Goal: Task Accomplishment & Management: Use online tool/utility

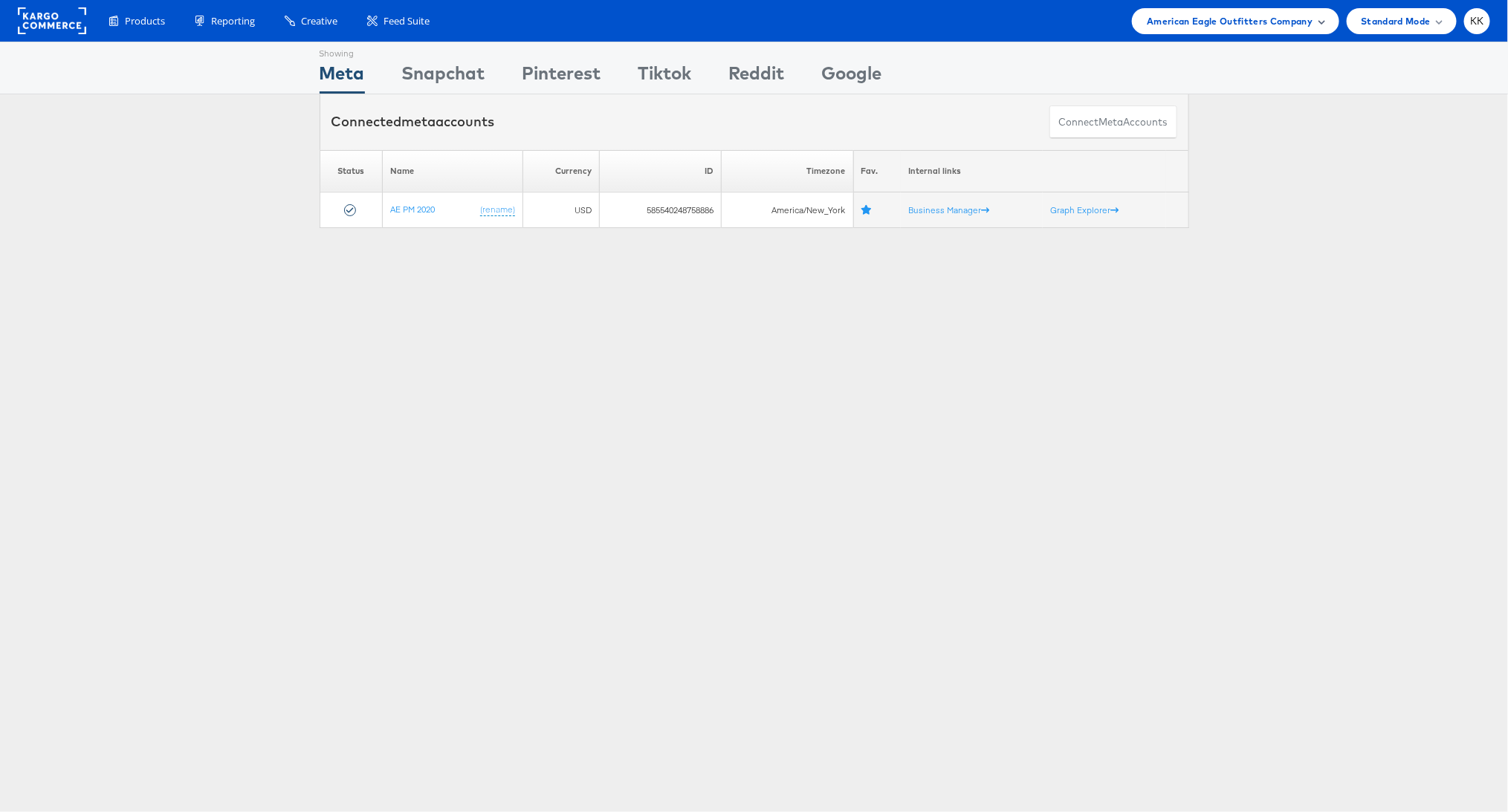
click at [1233, 26] on span "American Eagle Outfitters Company" at bounding box center [1230, 20] width 166 height 16
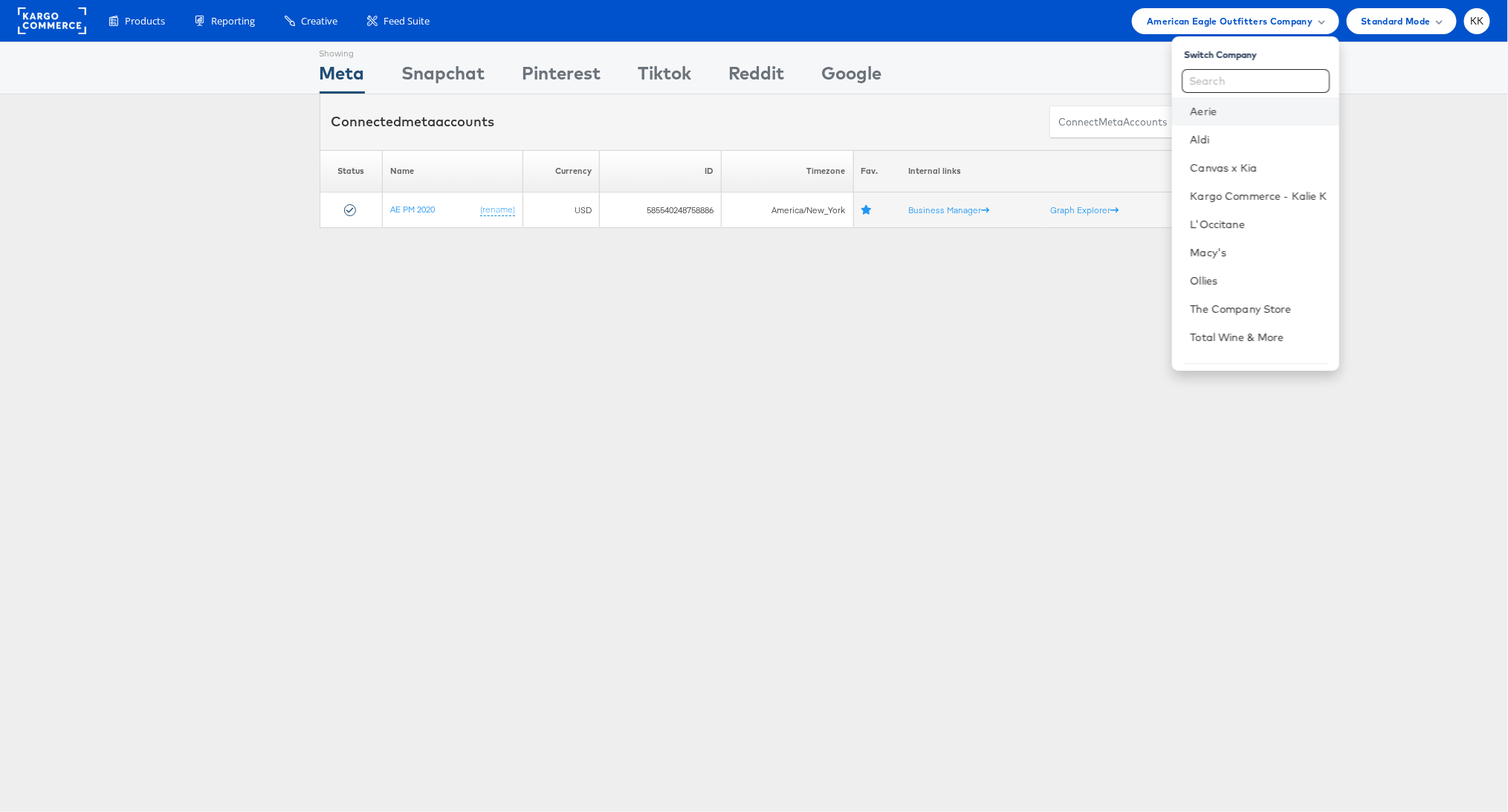
click at [1222, 101] on li "Aerie" at bounding box center [1255, 112] width 167 height 28
click at [1222, 108] on link "Aerie" at bounding box center [1258, 112] width 137 height 15
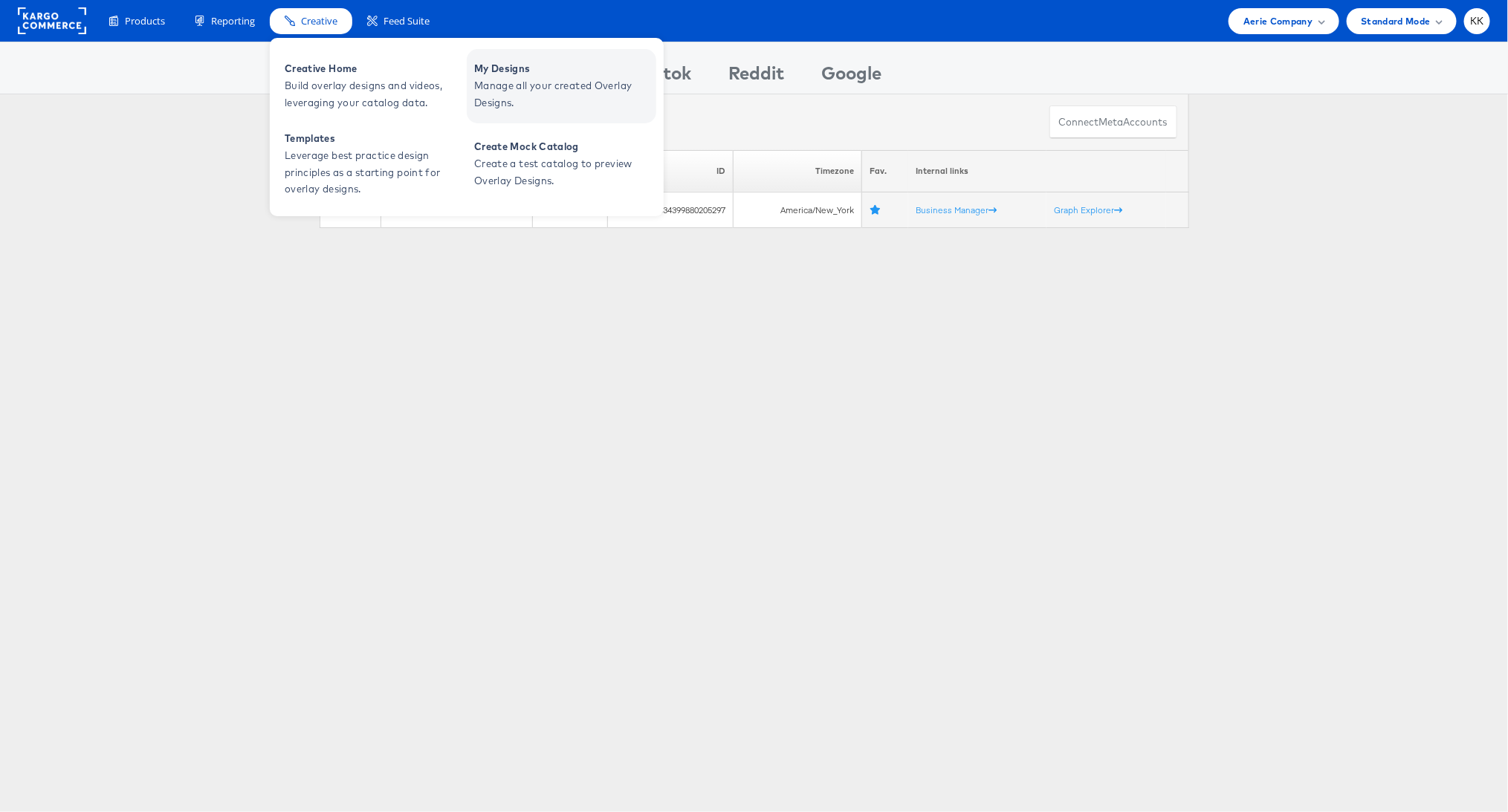
click at [531, 98] on span "Manage all your created Overlay Designs." at bounding box center [564, 94] width 179 height 34
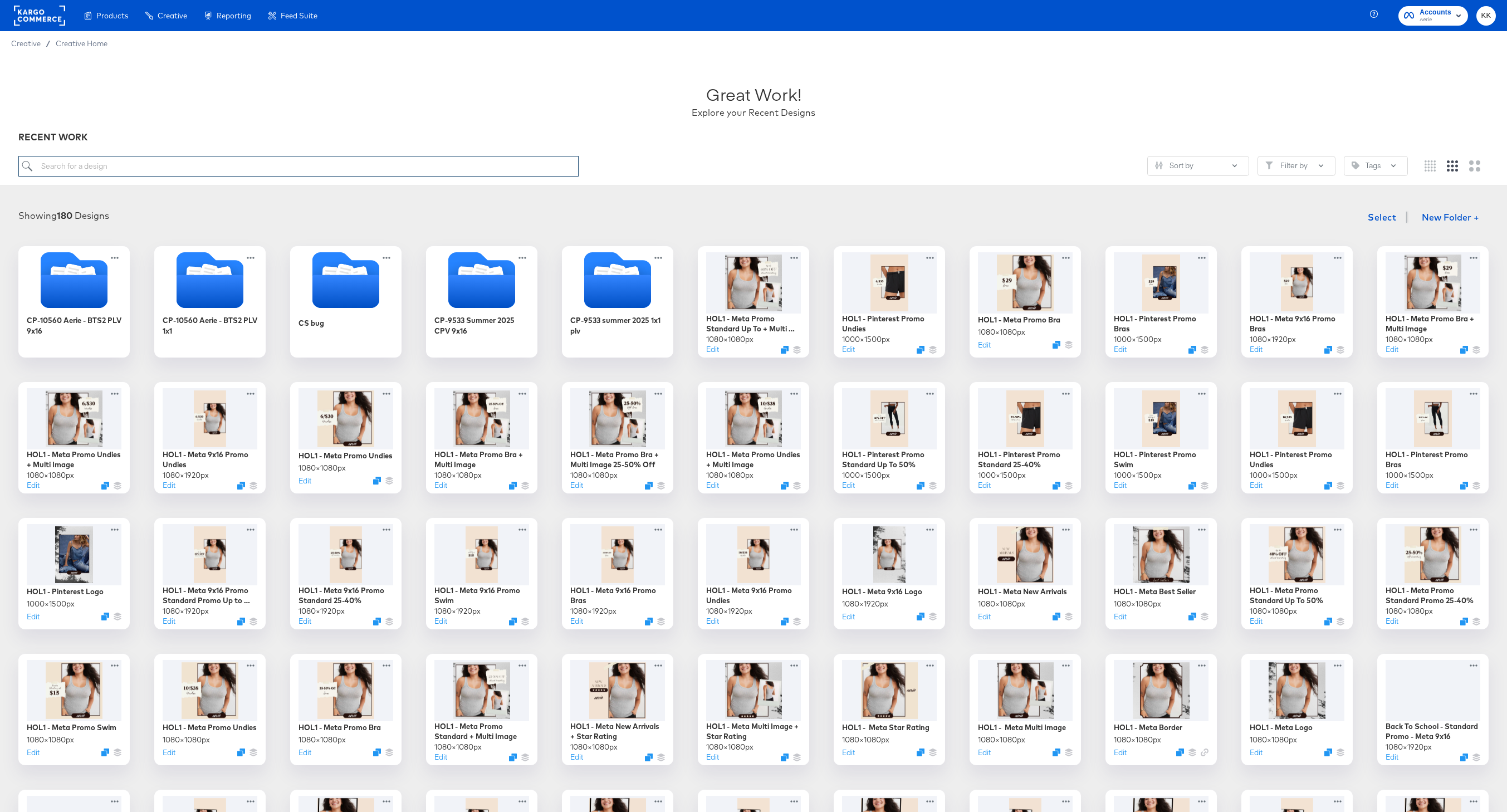
click at [427, 172] on input "search" at bounding box center [298, 167] width 560 height 21
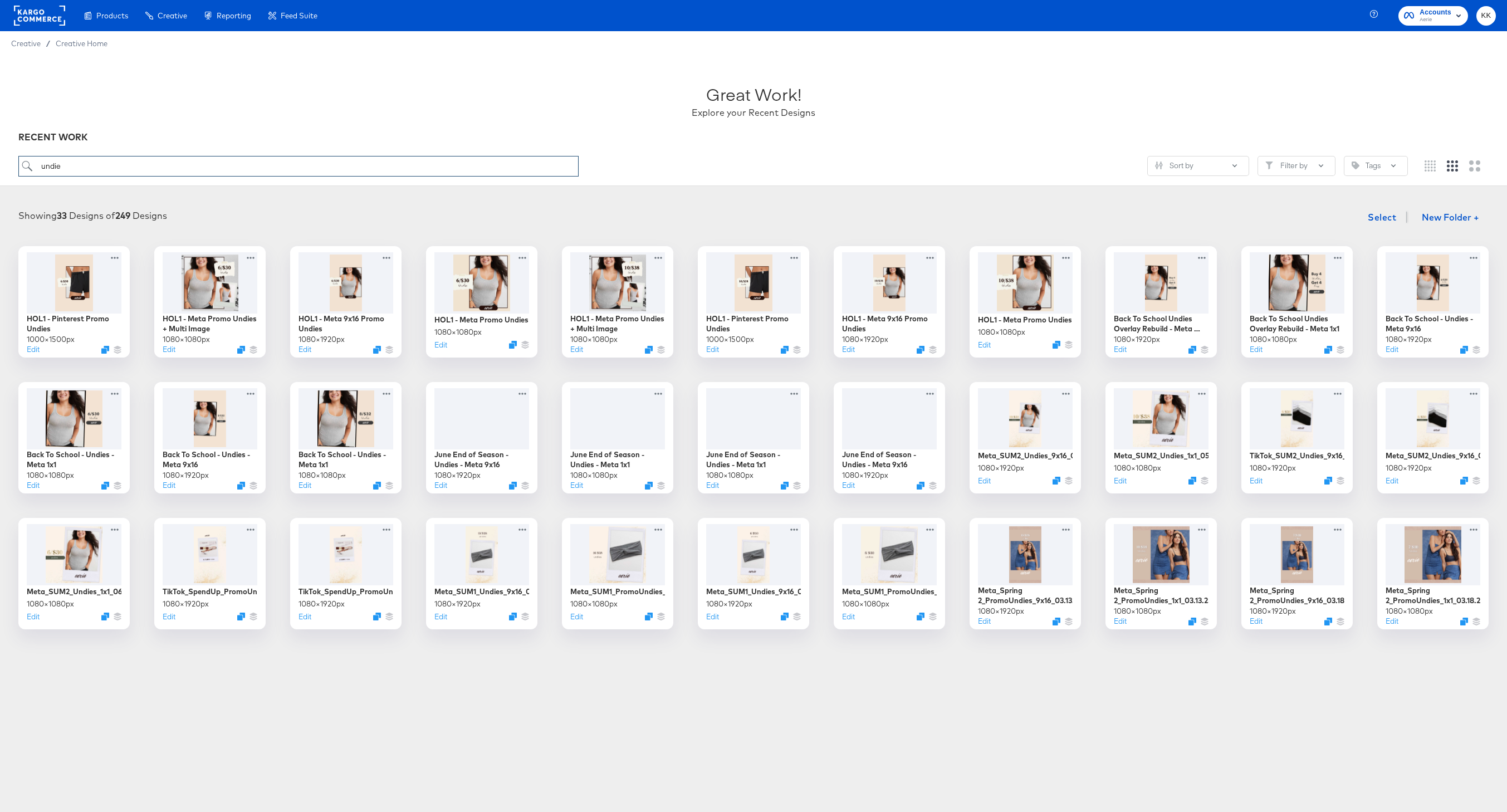
drag, startPoint x: 72, startPoint y: 166, endPoint x: 3, endPoint y: 166, distance: 69.0
click at [3, 166] on div "Great Work! Explore your Recent Designs RECENT WORK undie Sort by Filter by Tags" at bounding box center [754, 121] width 1507 height 130
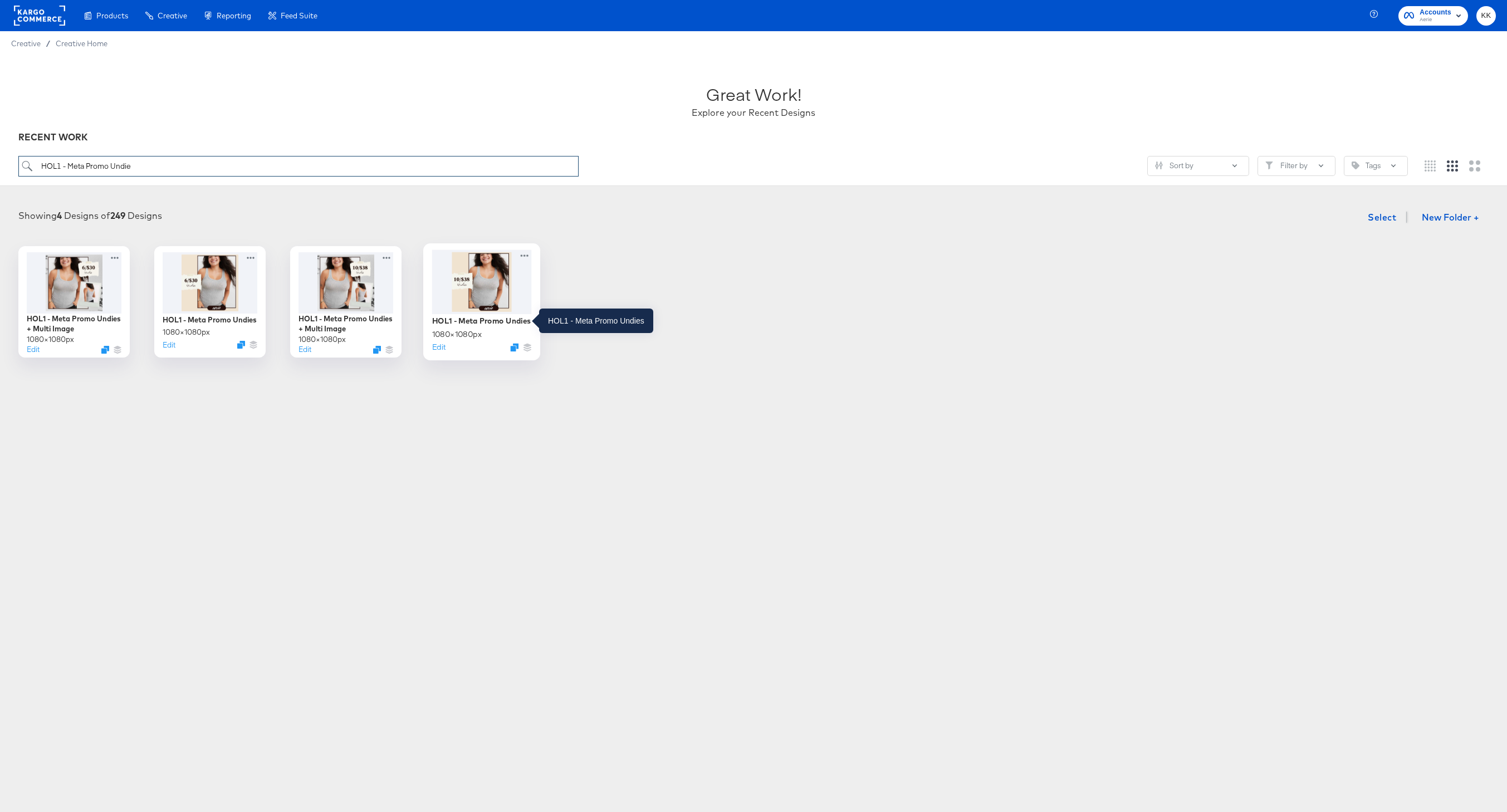
type input "HOL1 - Meta Promo Undie"
click at [505, 321] on div "HOL1 - Meta Promo Undies" at bounding box center [481, 320] width 98 height 10
click at [505, 321] on div "Great Work! Explore your Recent Designs RECENT WORK HOL1 - Meta Promo Undie Sor…" at bounding box center [754, 233] width 1507 height 355
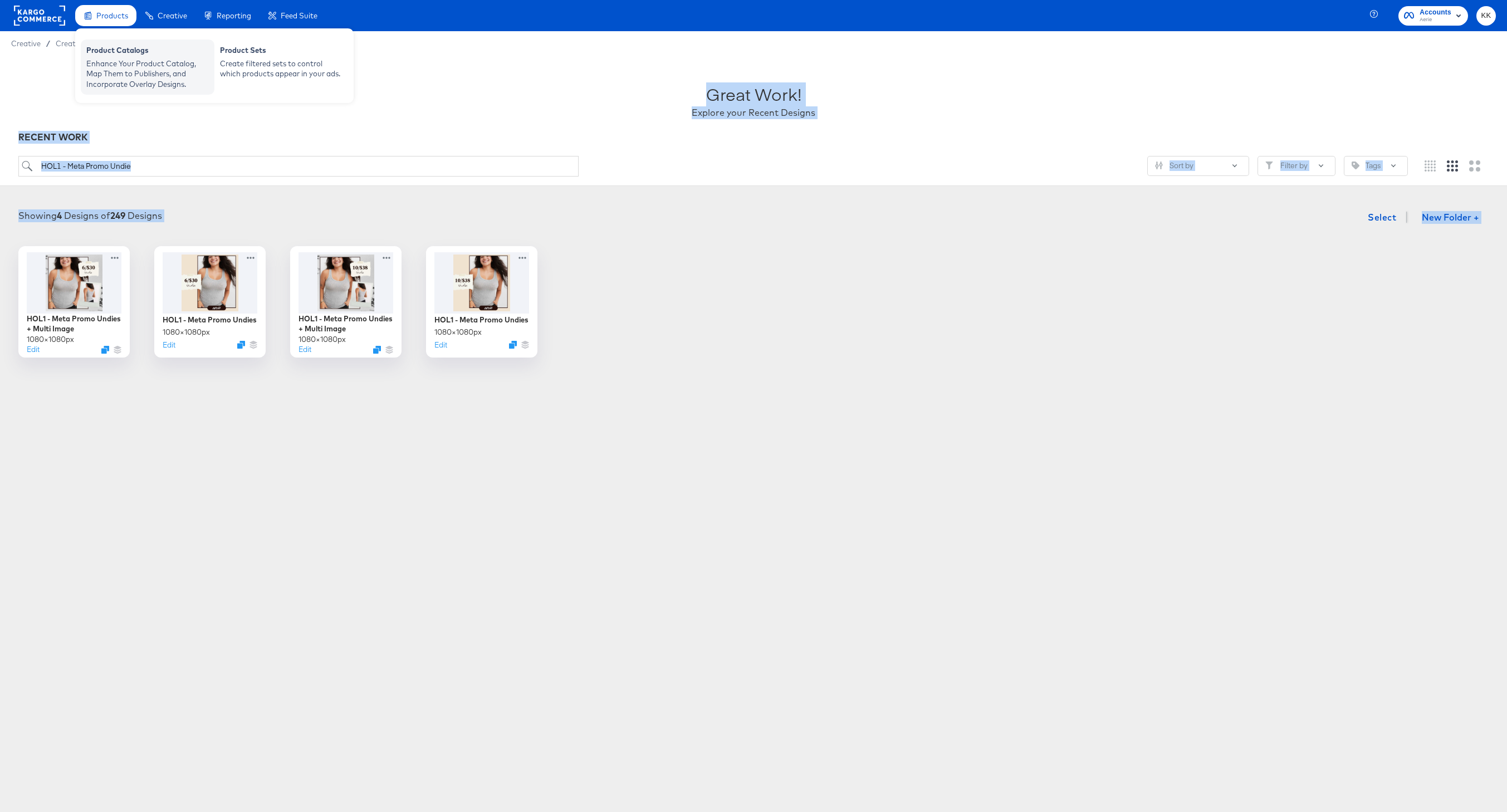
click at [112, 59] on div "Enhance Your Product Catalog, Map Them to Publishers, and Incorporate Overlay D…" at bounding box center [148, 74] width 123 height 31
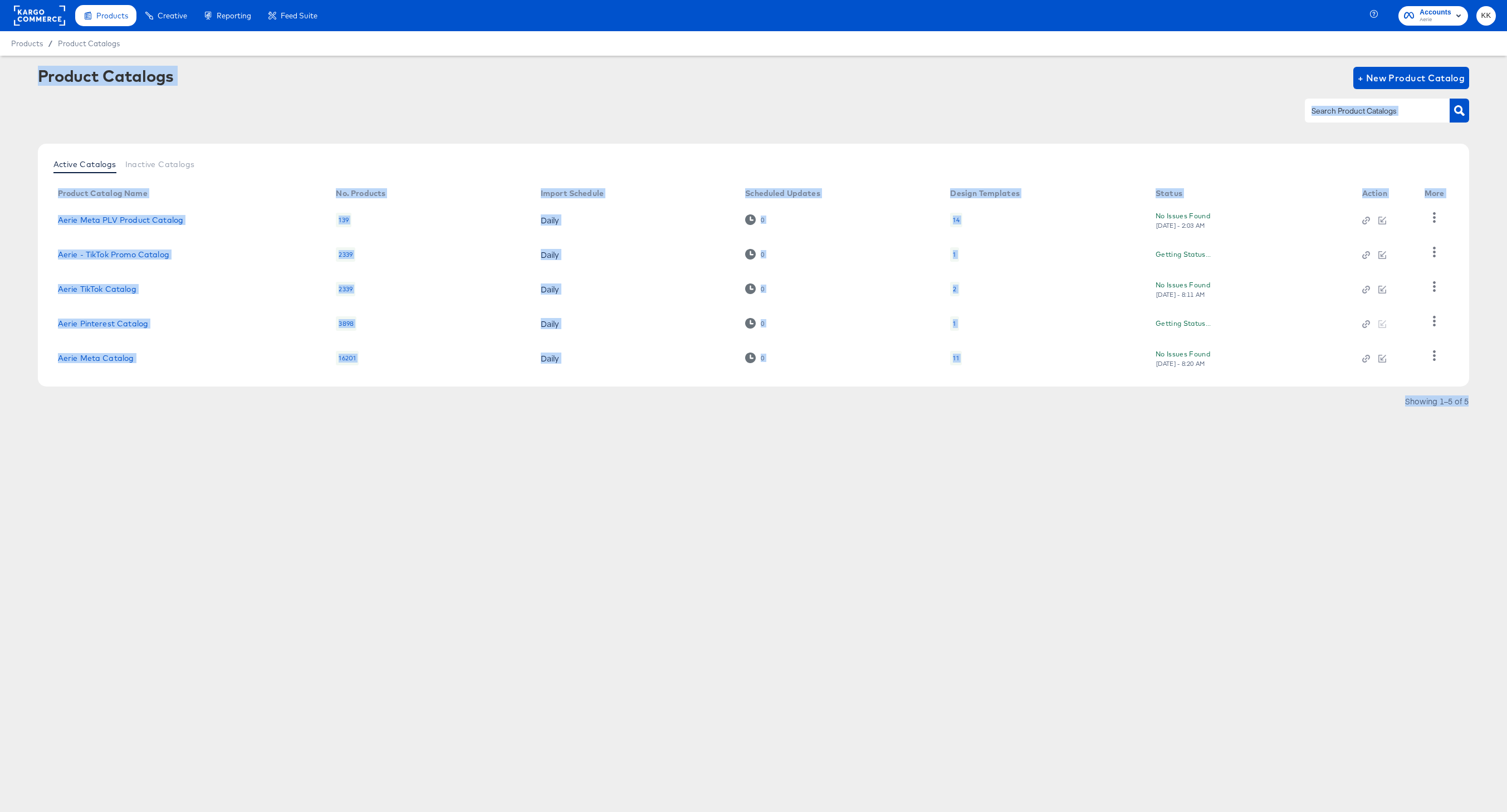
click at [104, 413] on div "Showing 1–5 of 5" at bounding box center [754, 407] width 1432 height 18
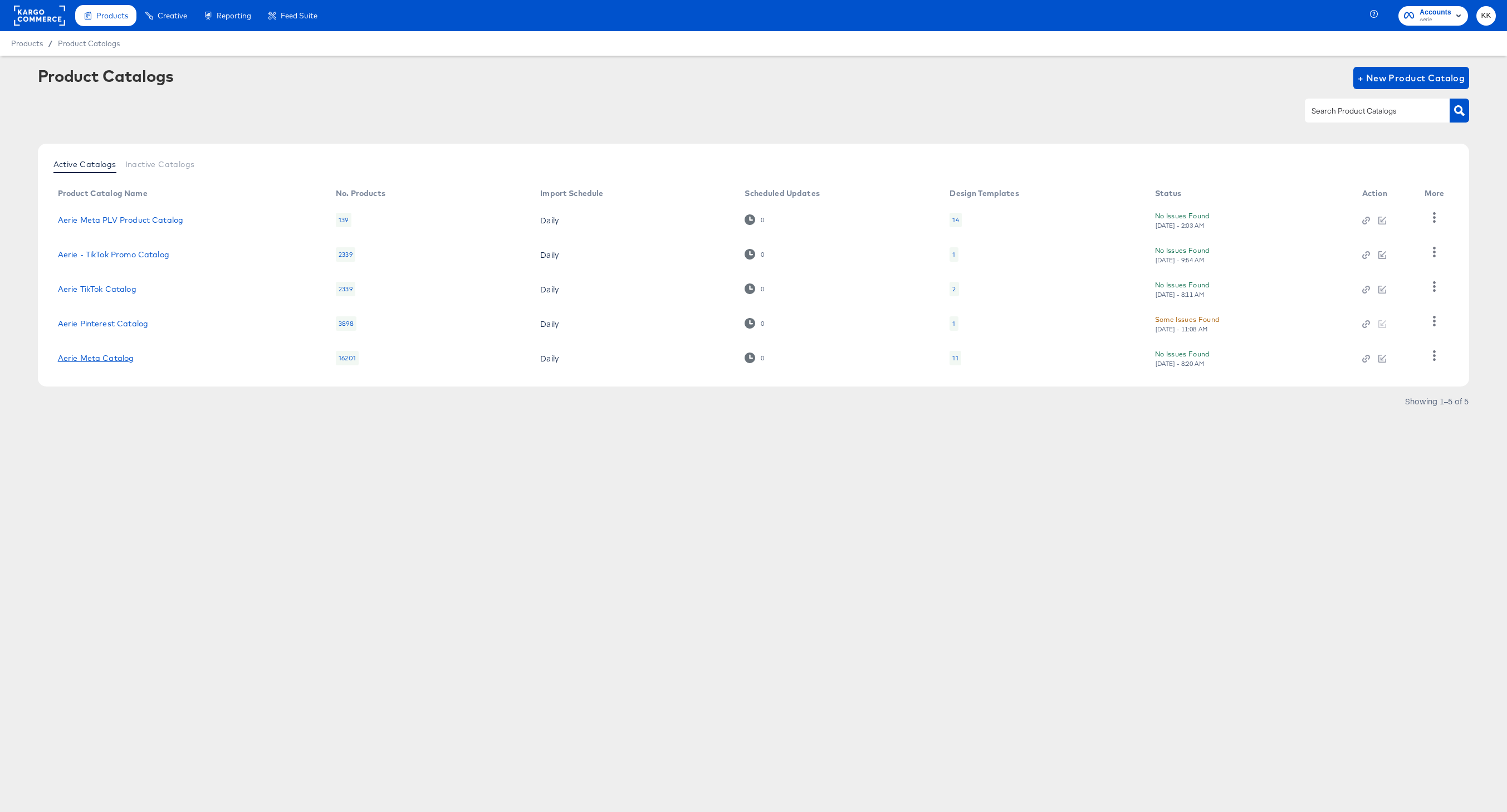
click at [106, 361] on link "Aerie Meta Catalog" at bounding box center [95, 358] width 76 height 9
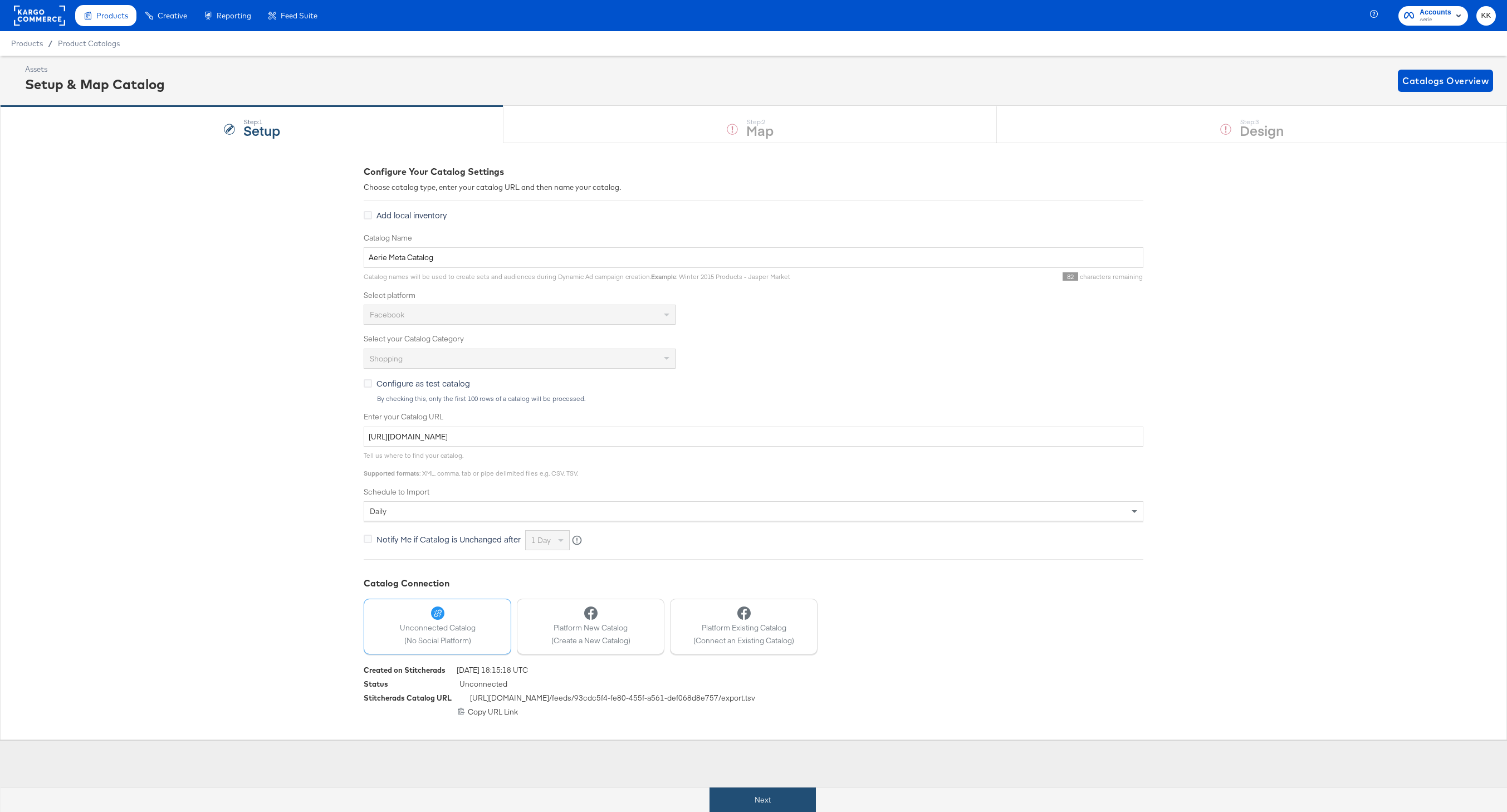
click at [736, 802] on button "Next" at bounding box center [763, 800] width 107 height 25
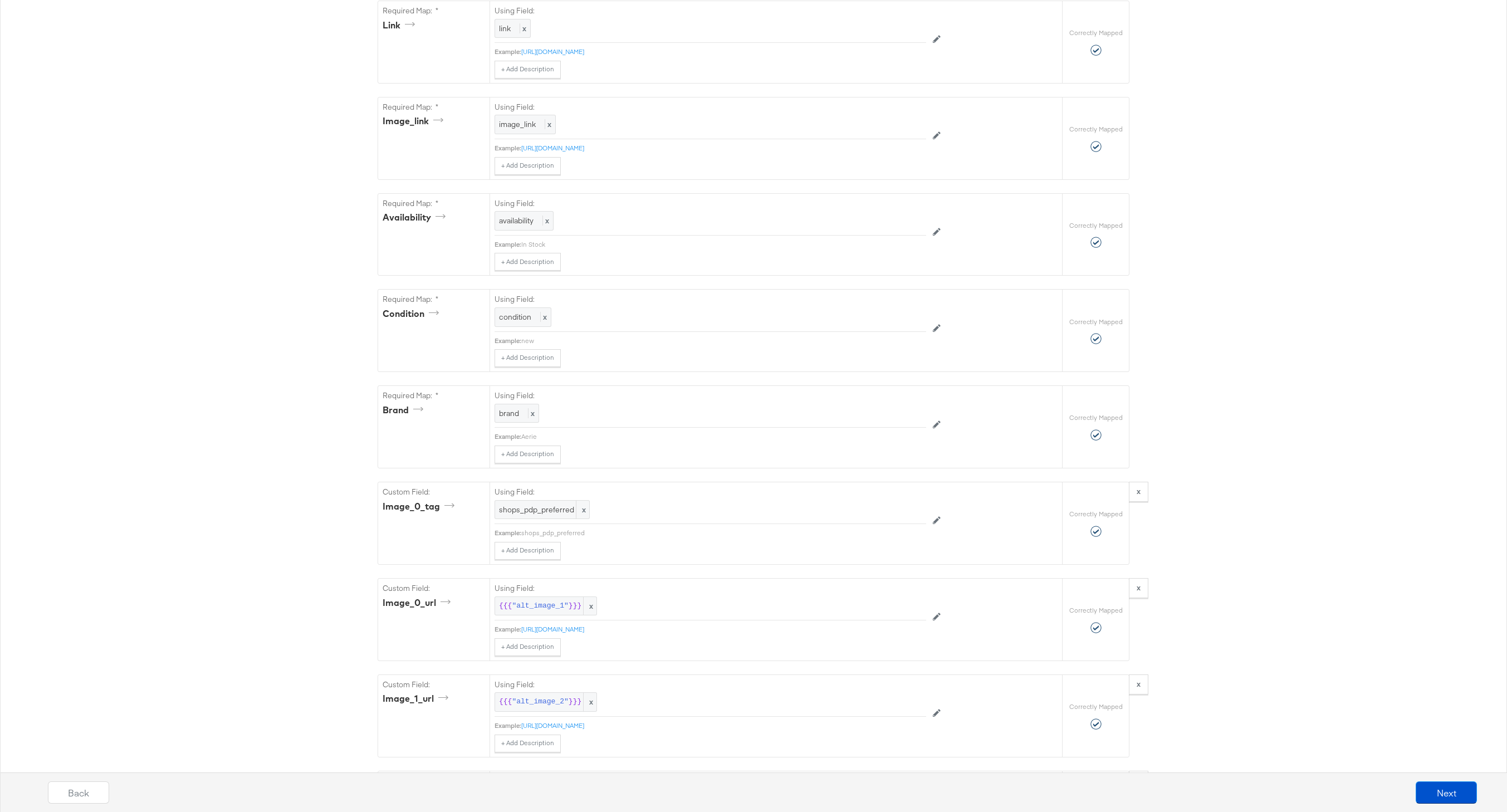
scroll to position [674, 0]
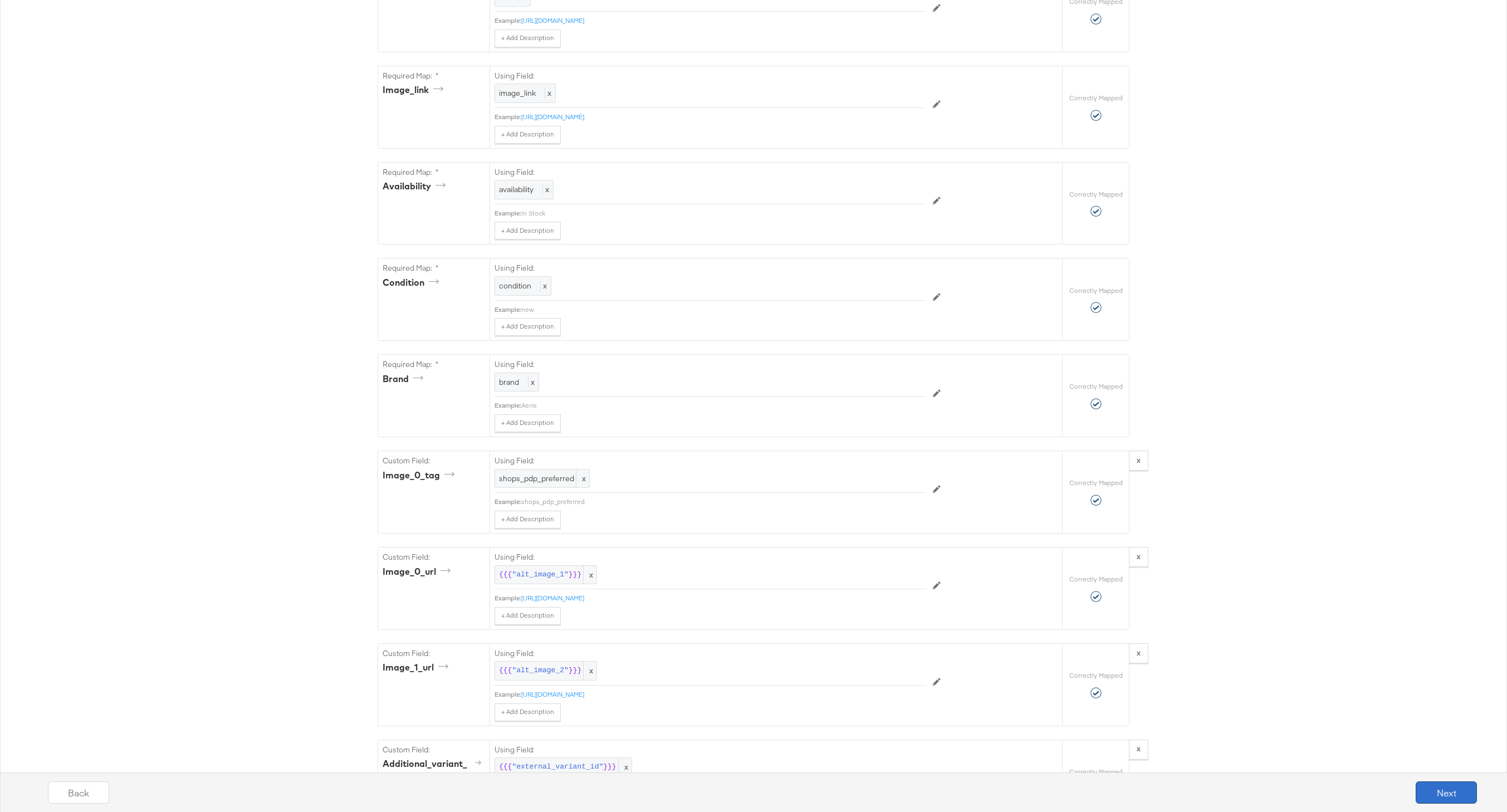
click at [1459, 790] on button "Next" at bounding box center [1446, 792] width 61 height 22
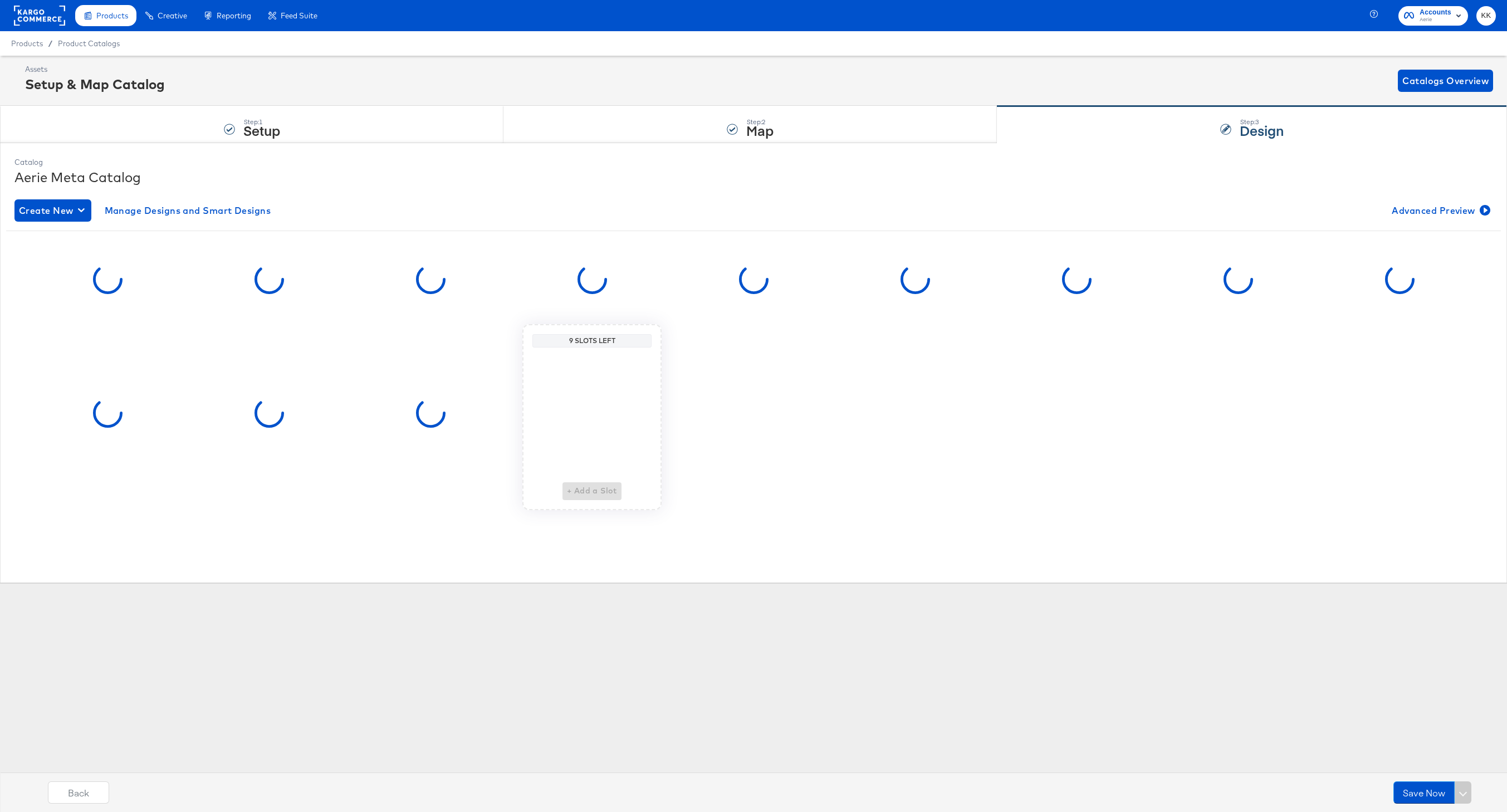
scroll to position [0, 0]
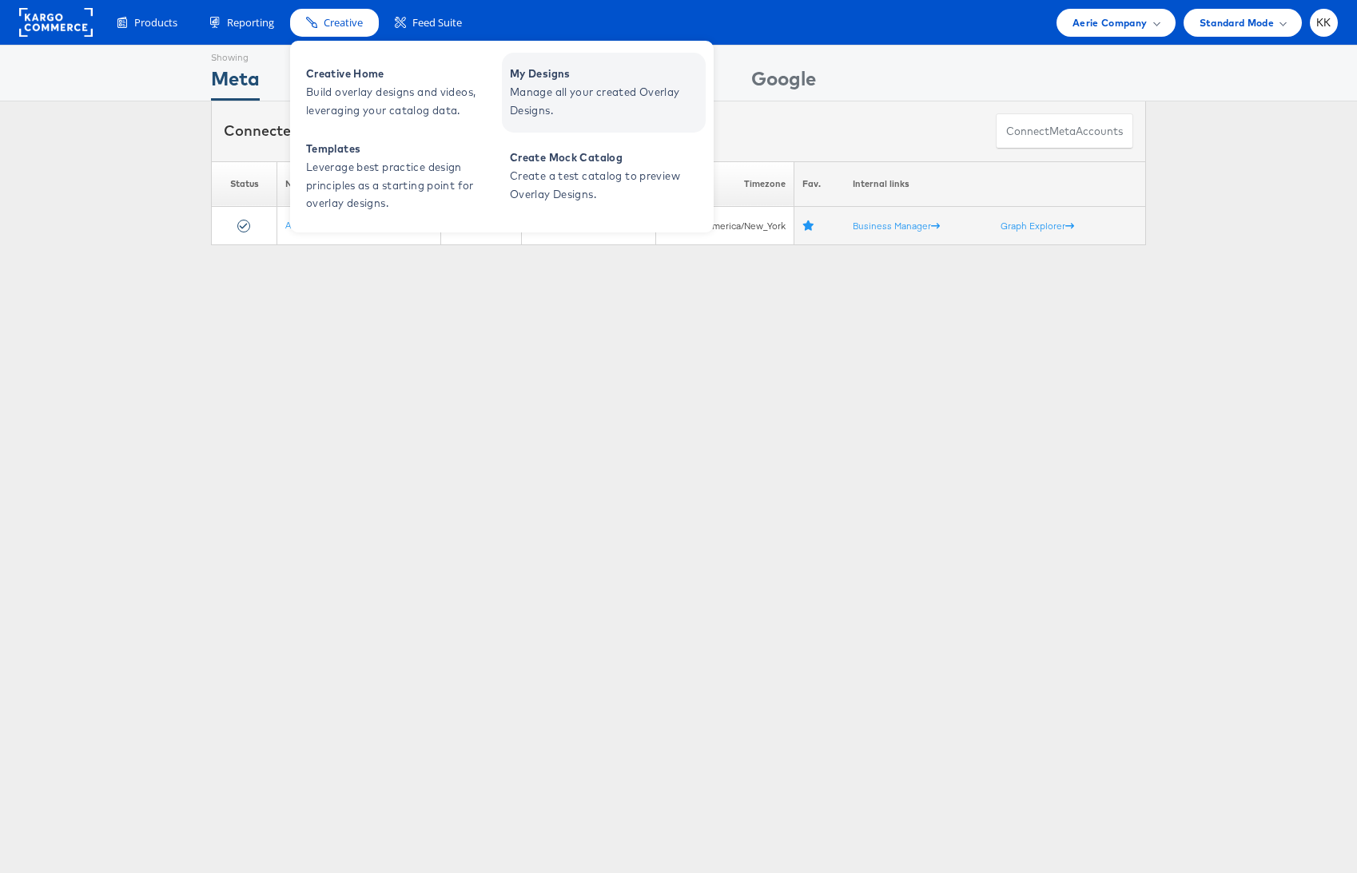
click at [547, 121] on link "My Designs Manage all your created Overlay Designs." at bounding box center [604, 93] width 204 height 80
click at [557, 104] on span "Manage all your created Overlay Designs." at bounding box center [606, 101] width 192 height 37
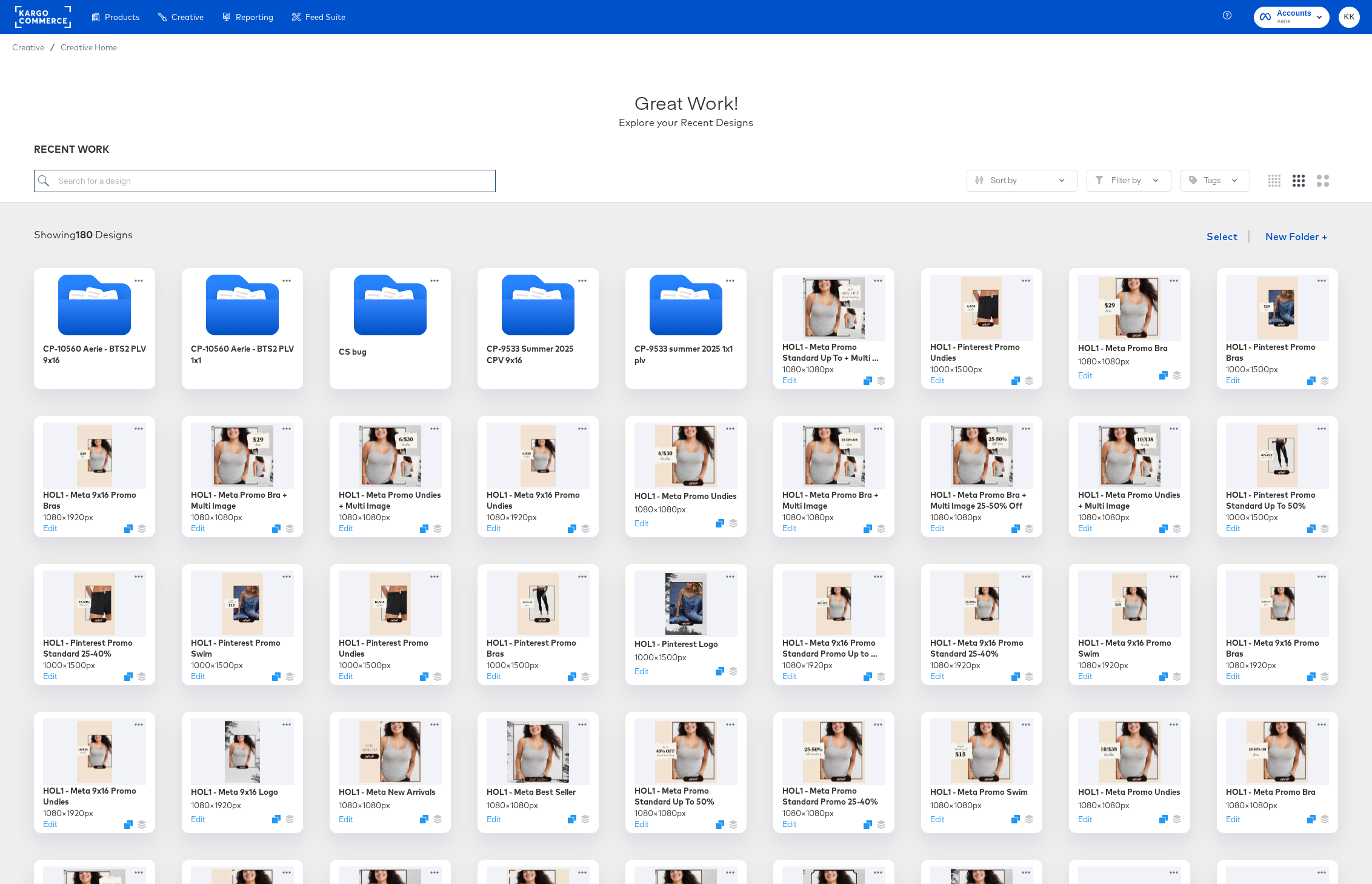
click at [264, 174] on input "search" at bounding box center [265, 181] width 462 height 23
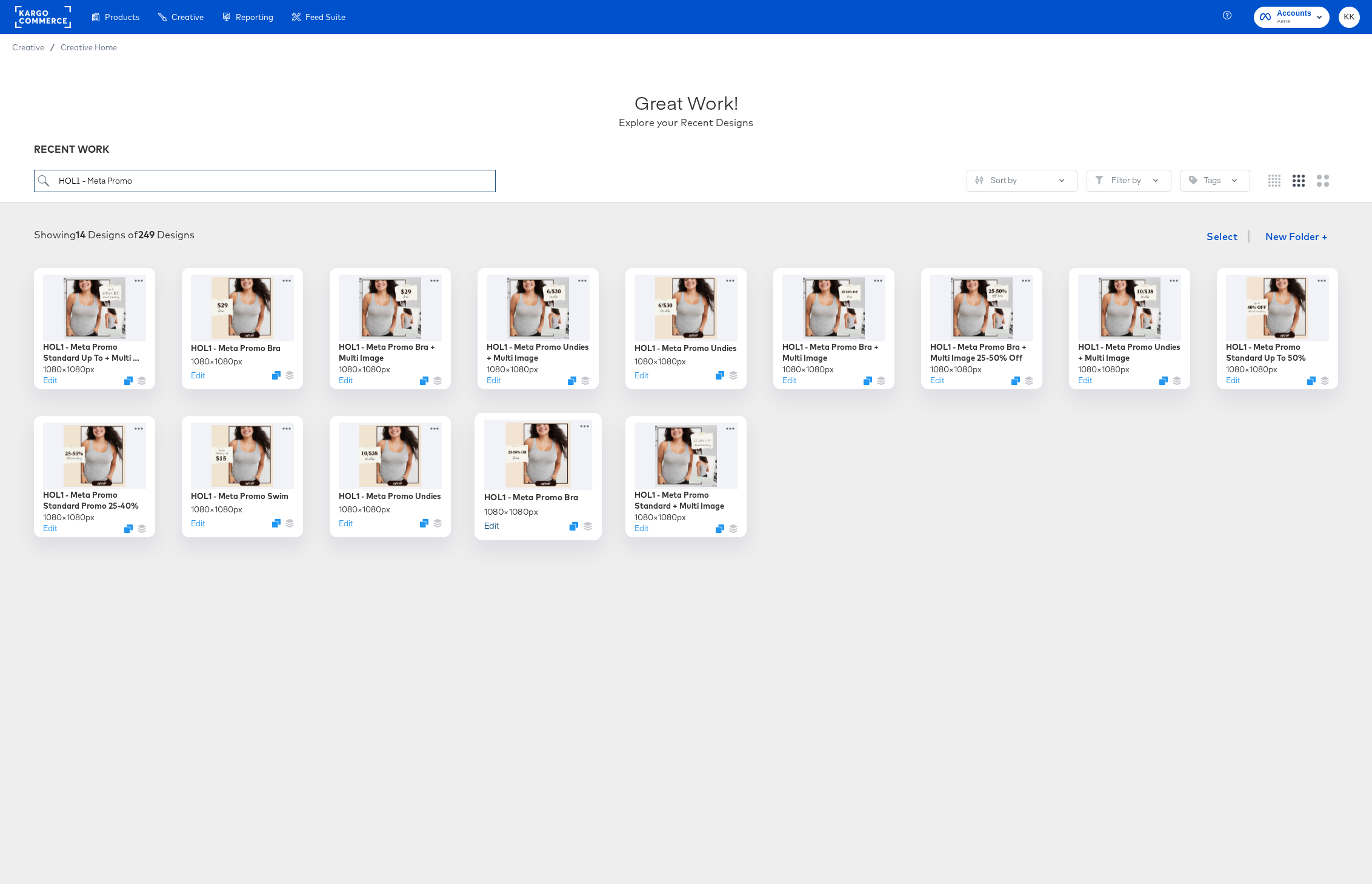
type input "HOL1 - Meta Promo"
click at [490, 527] on button "Edit" at bounding box center [491, 525] width 14 height 11
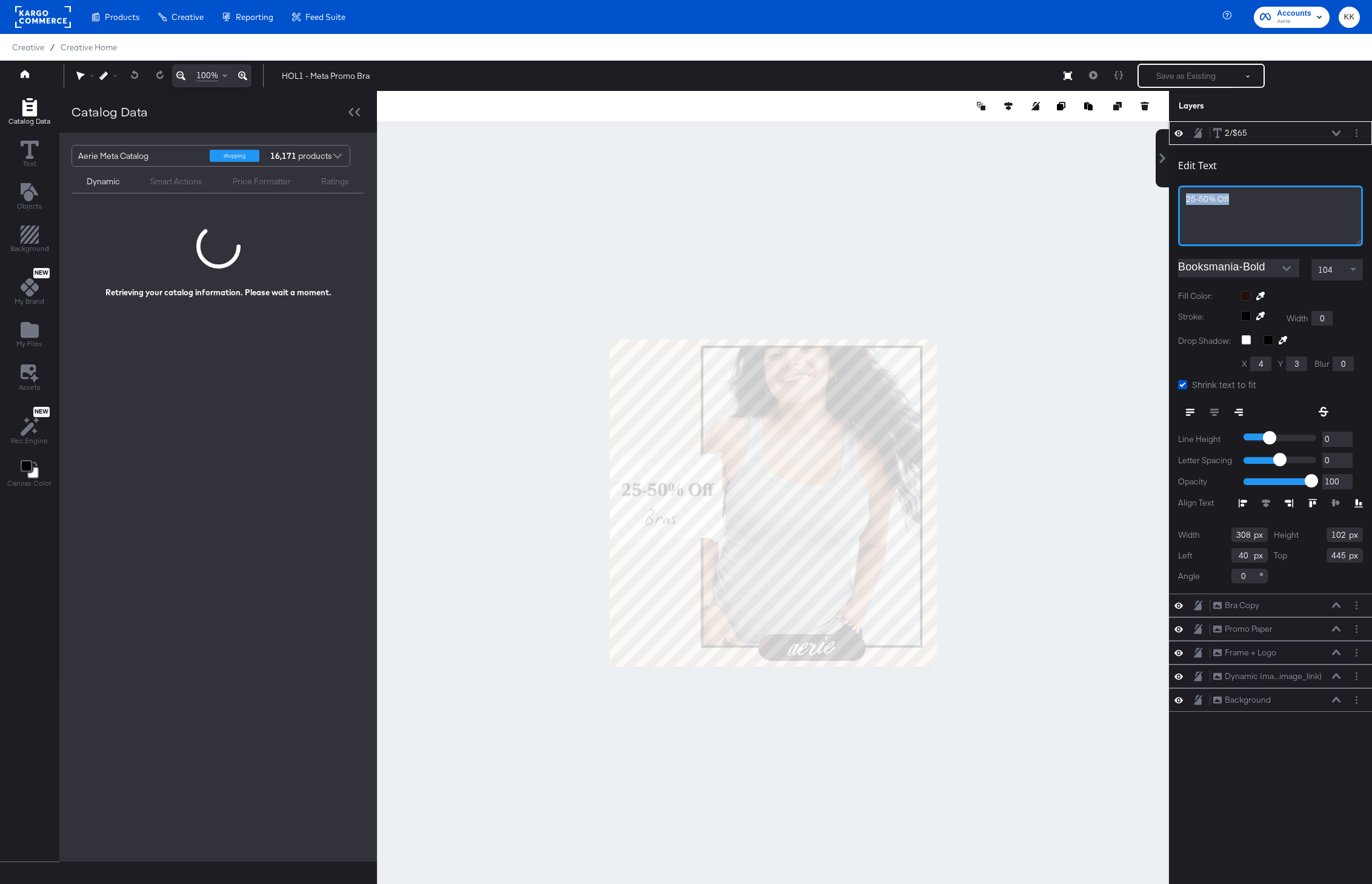
drag, startPoint x: 1257, startPoint y: 199, endPoint x: 1155, endPoint y: 199, distance: 102.0
click at [1155, 199] on div "2/$65 2/$65 Edit Text 25-50% Off Booksmania-Bold 104 Fill Color: Stroke: Width …" at bounding box center [1263, 508] width 218 height 775
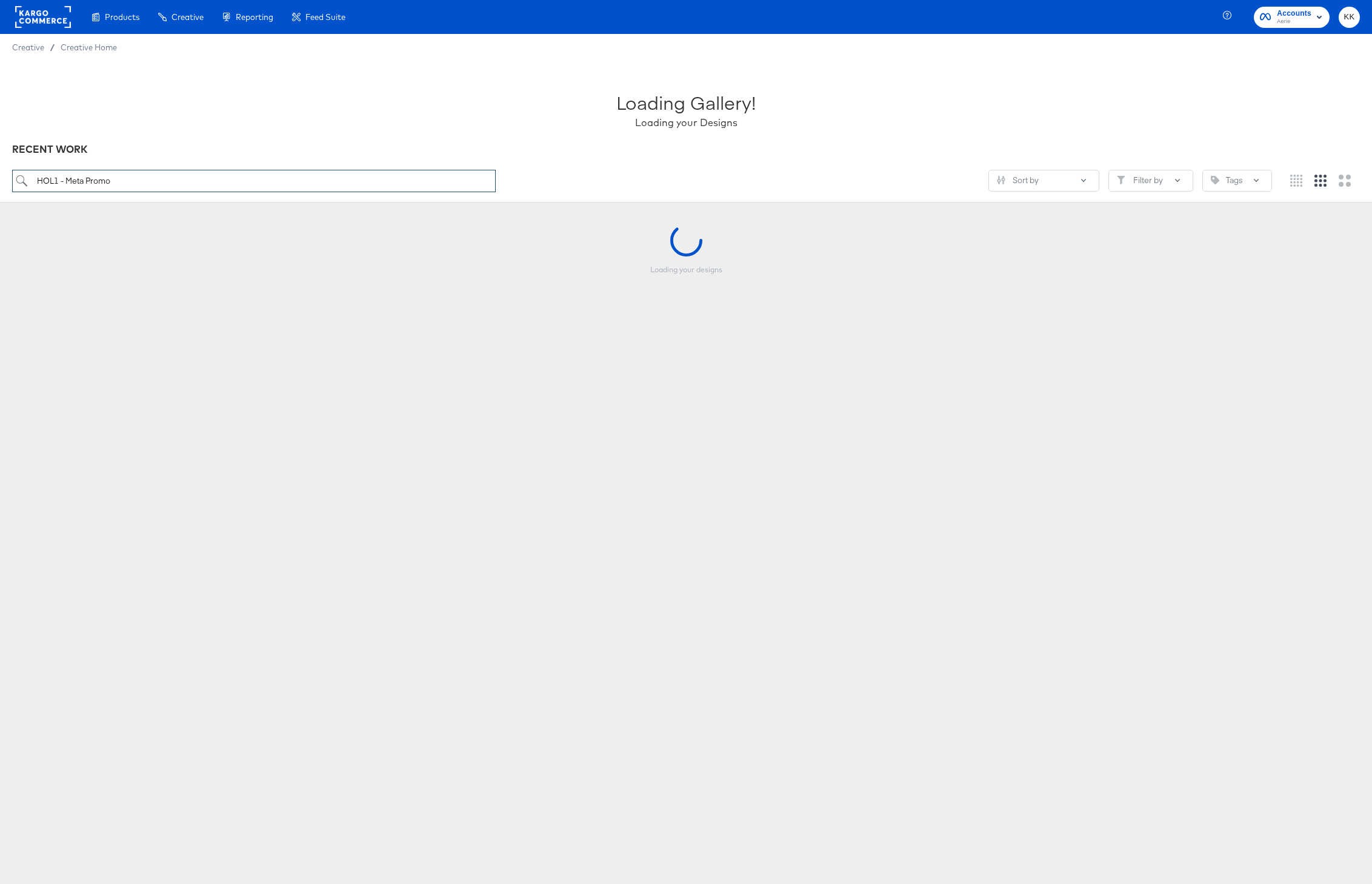
click at [222, 180] on input "HOL1 - Meta Promo" at bounding box center [254, 181] width 484 height 23
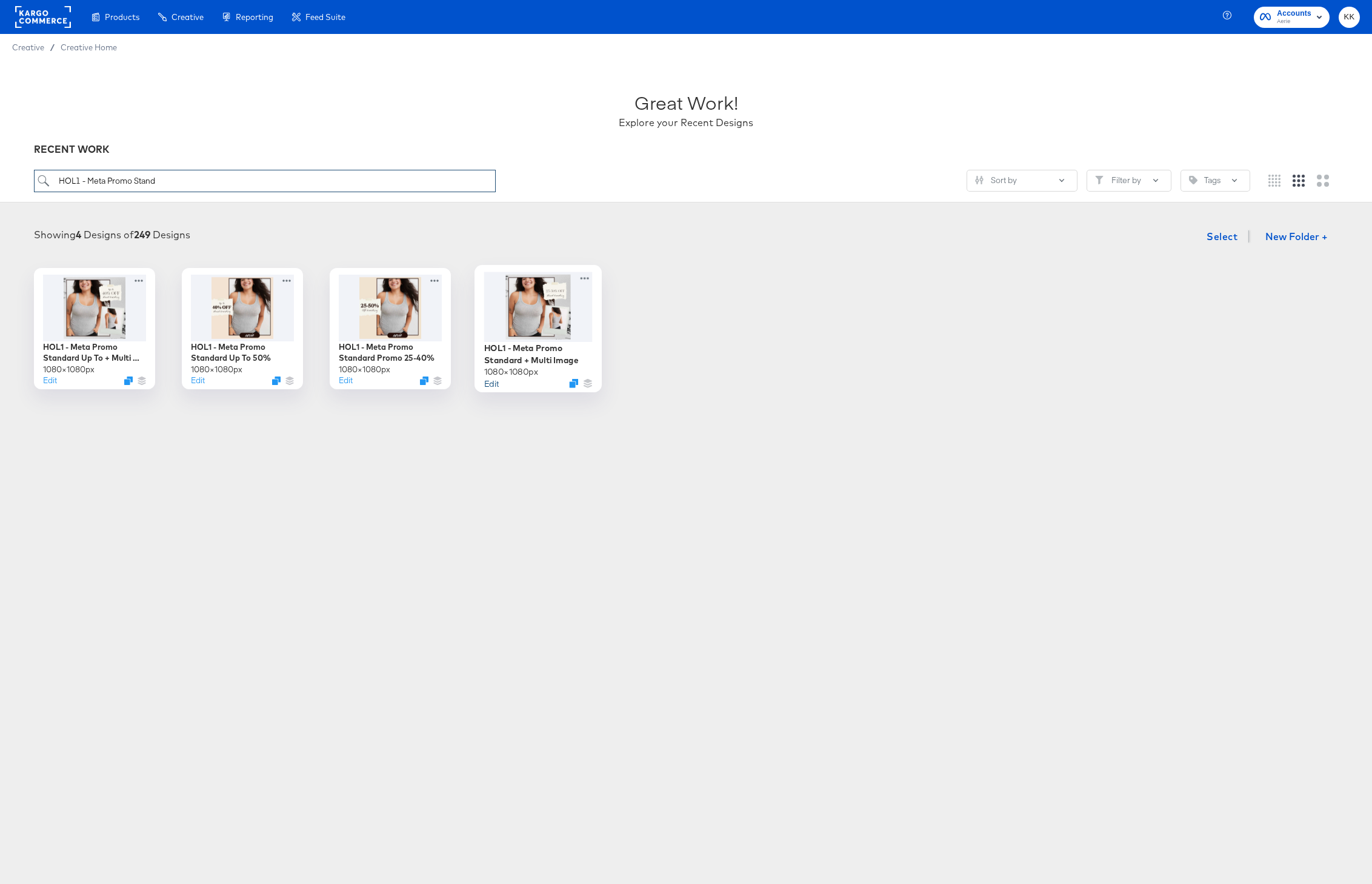
type input "HOL1 - Meta Promo Stand"
click at [494, 382] on button "Edit" at bounding box center [491, 382] width 14 height 11
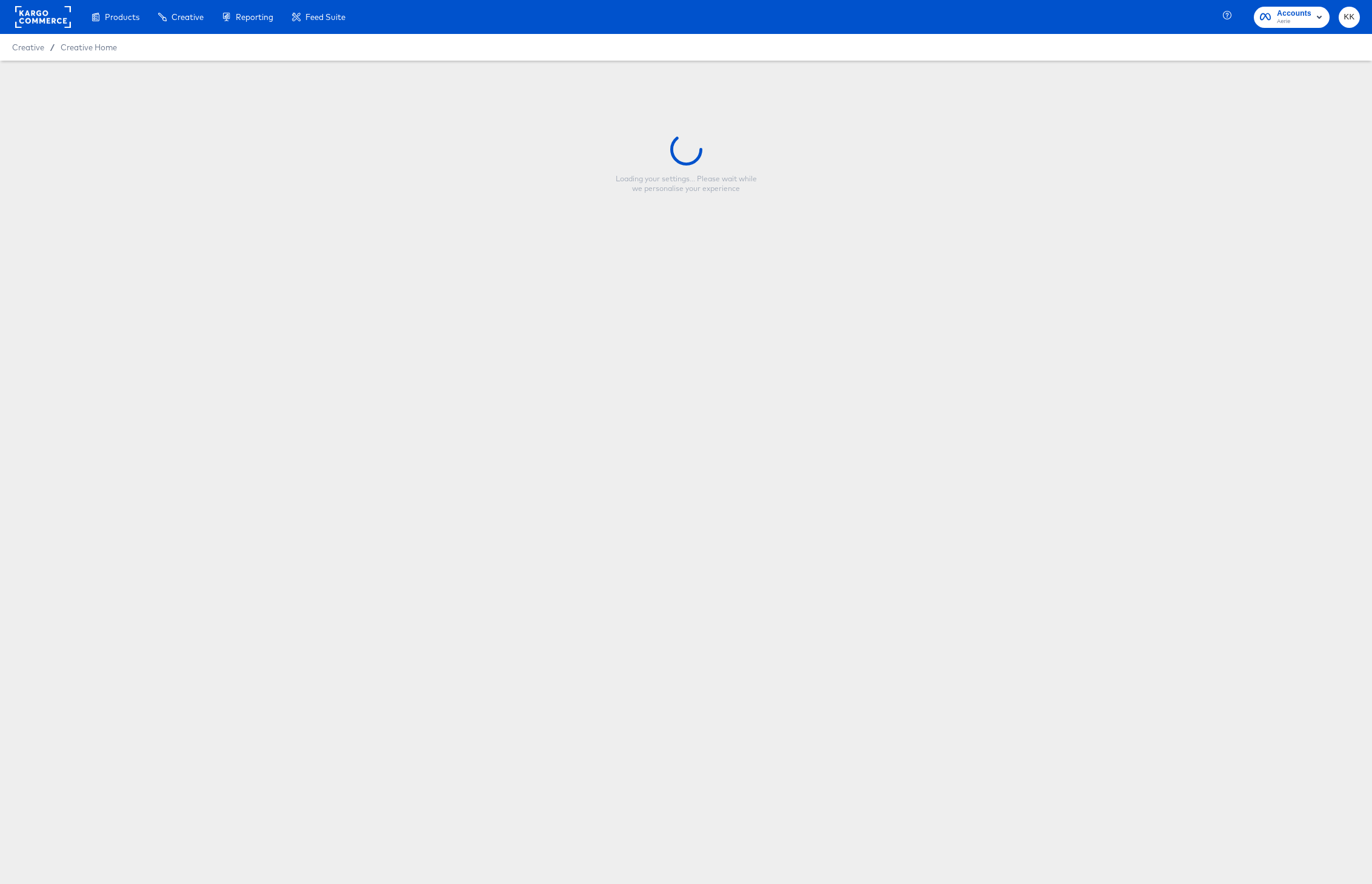
type input "HOL1 - Meta Promo Standard + Multi Image"
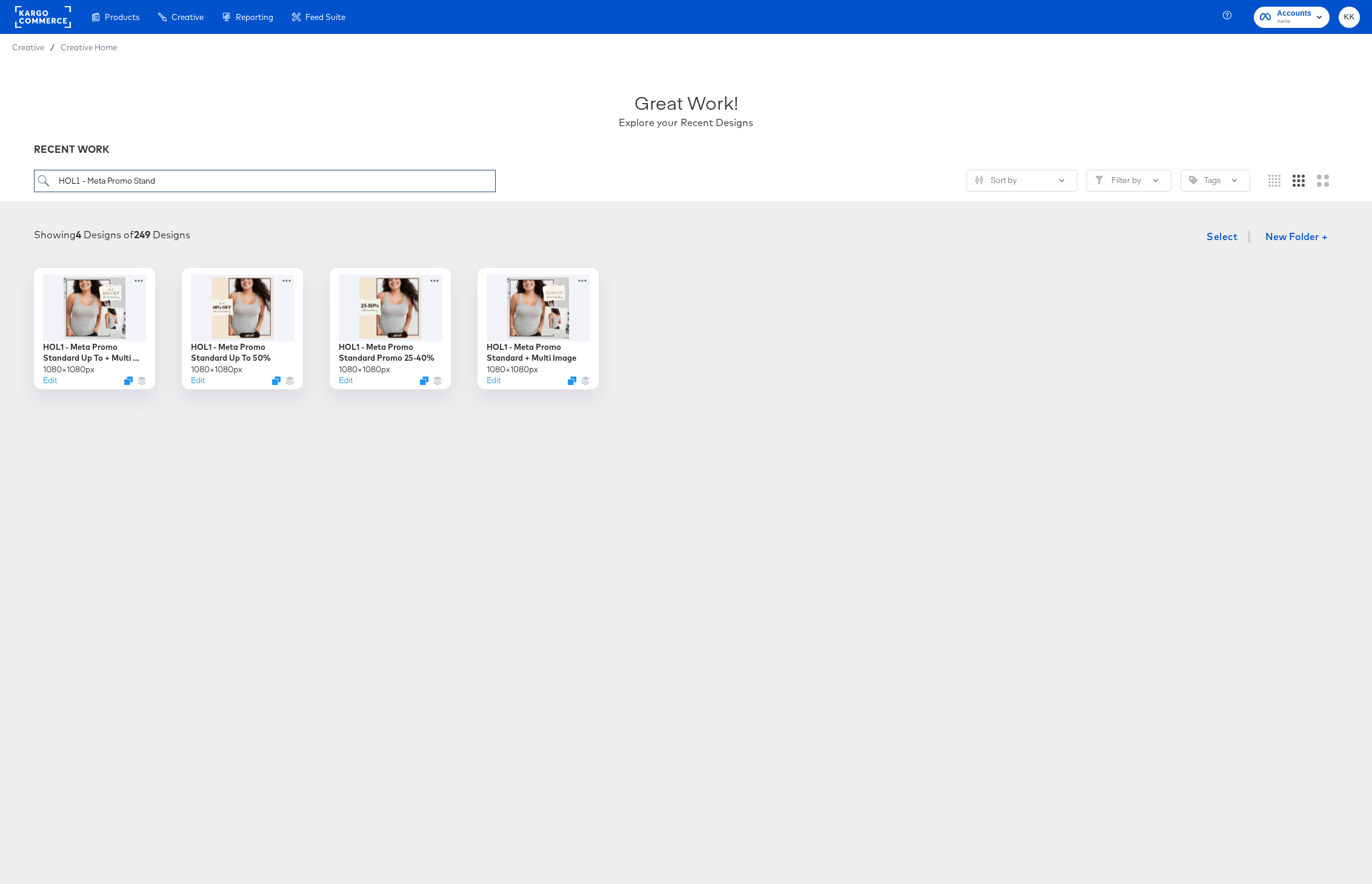
click at [160, 180] on input "HOL1 - Meta Promo Stand" at bounding box center [265, 181] width 462 height 23
